Goal: Task Accomplishment & Management: Manage account settings

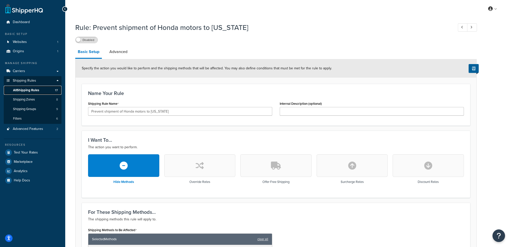
click at [26, 90] on span "All Shipping Rules" at bounding box center [26, 90] width 26 height 4
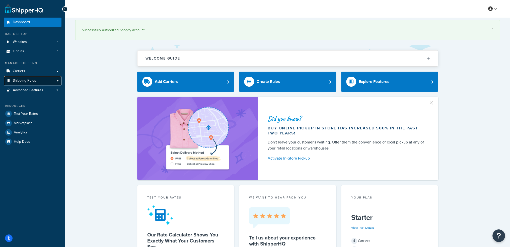
click at [30, 82] on span "Shipping Rules" at bounding box center [24, 81] width 23 height 4
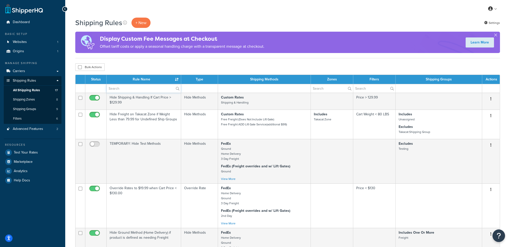
click at [136, 87] on input "text" at bounding box center [144, 88] width 74 height 9
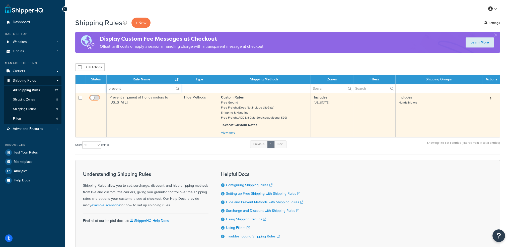
type input "prevent"
click at [97, 98] on input "checkbox" at bounding box center [95, 99] width 14 height 6
checkbox input "true"
